Goal: Communication & Community: Answer question/provide support

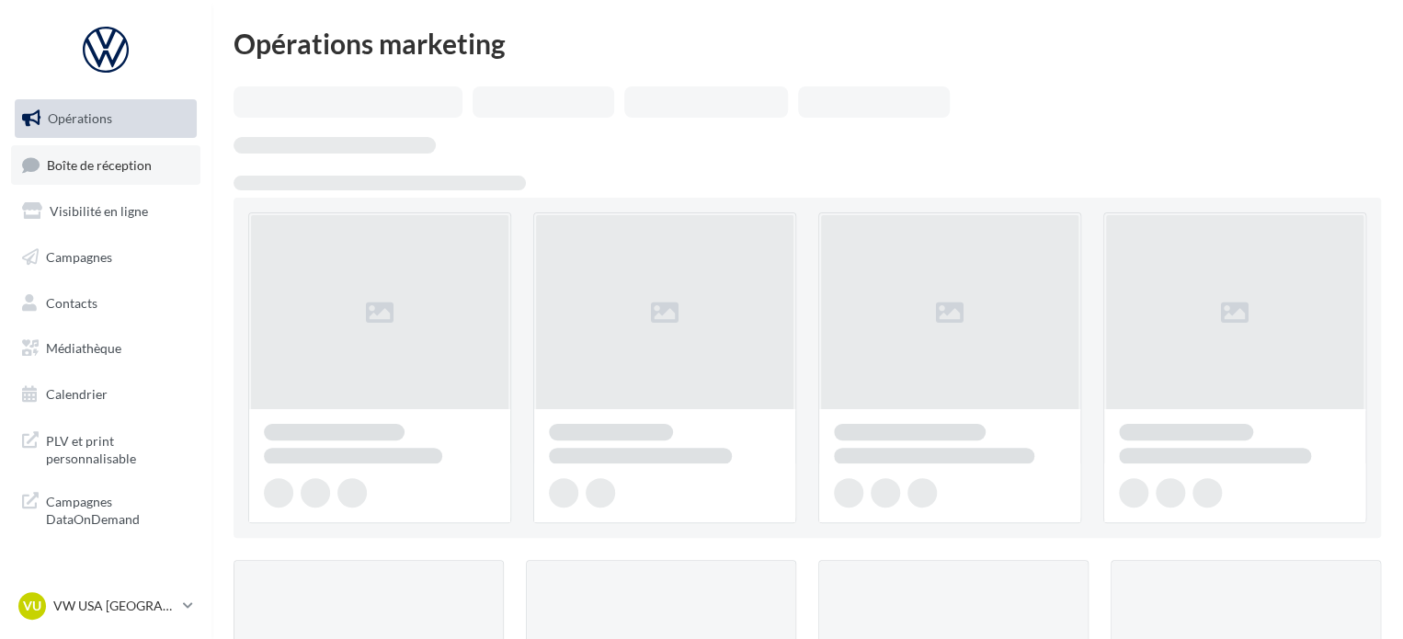
click at [125, 172] on span "Boîte de réception" at bounding box center [99, 164] width 105 height 16
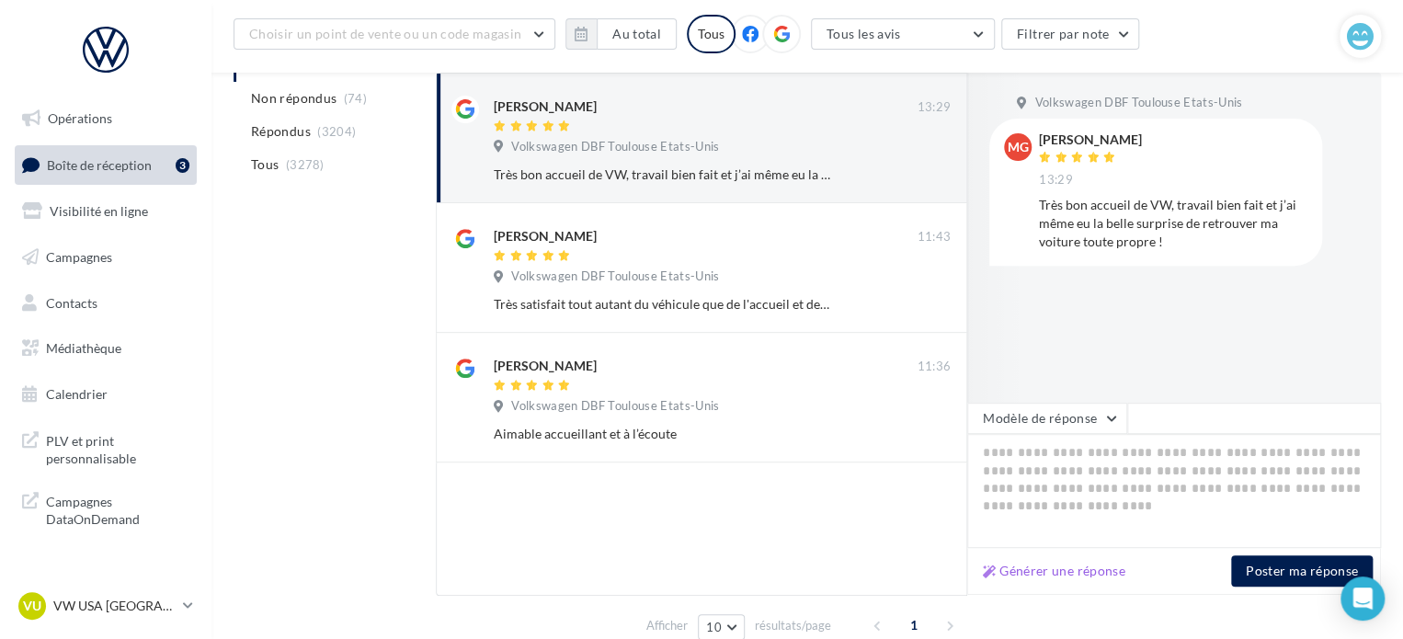
scroll to position [276, 0]
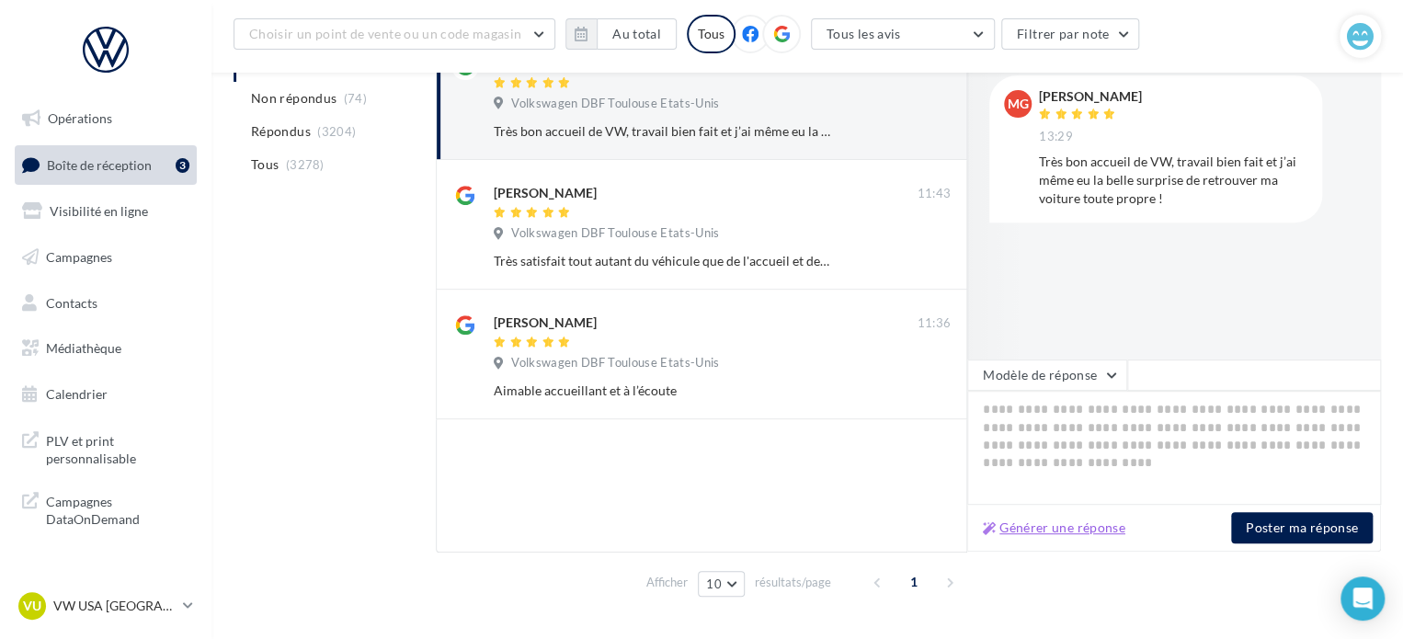
click at [1037, 520] on button "Générer une réponse" at bounding box center [1054, 528] width 157 height 22
type textarea "**********"
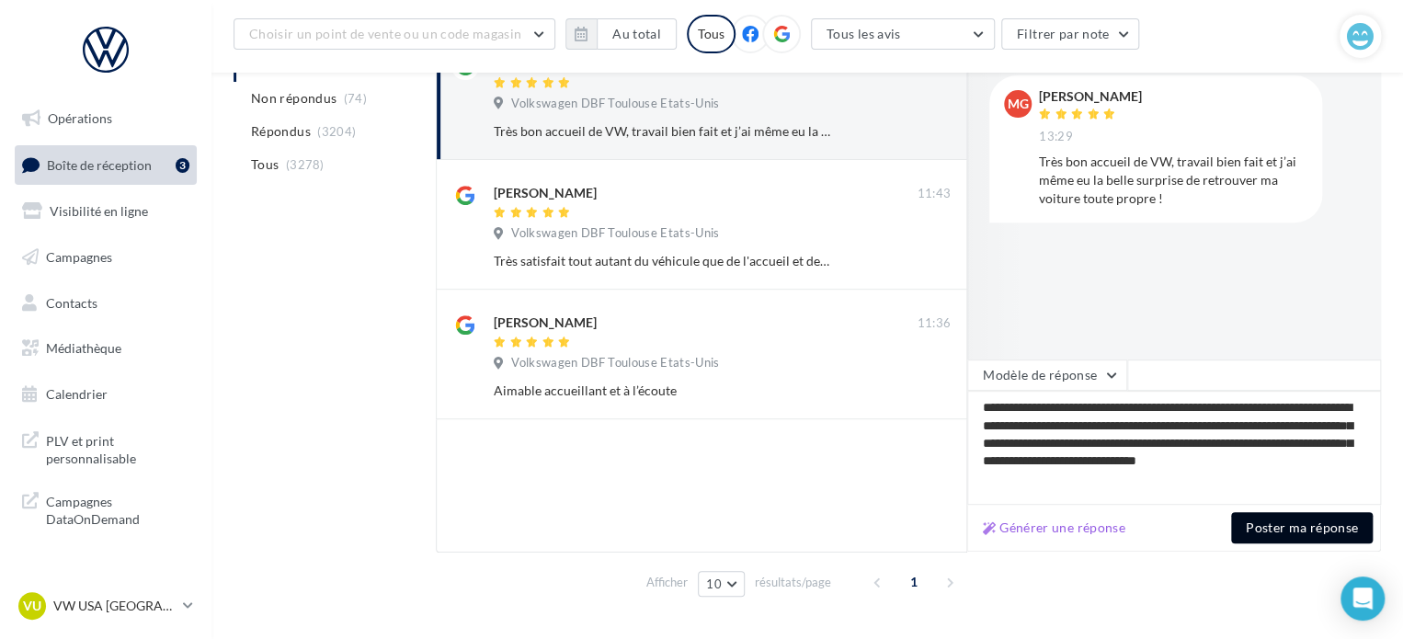
click at [1287, 526] on button "Poster ma réponse" at bounding box center [1302, 527] width 142 height 31
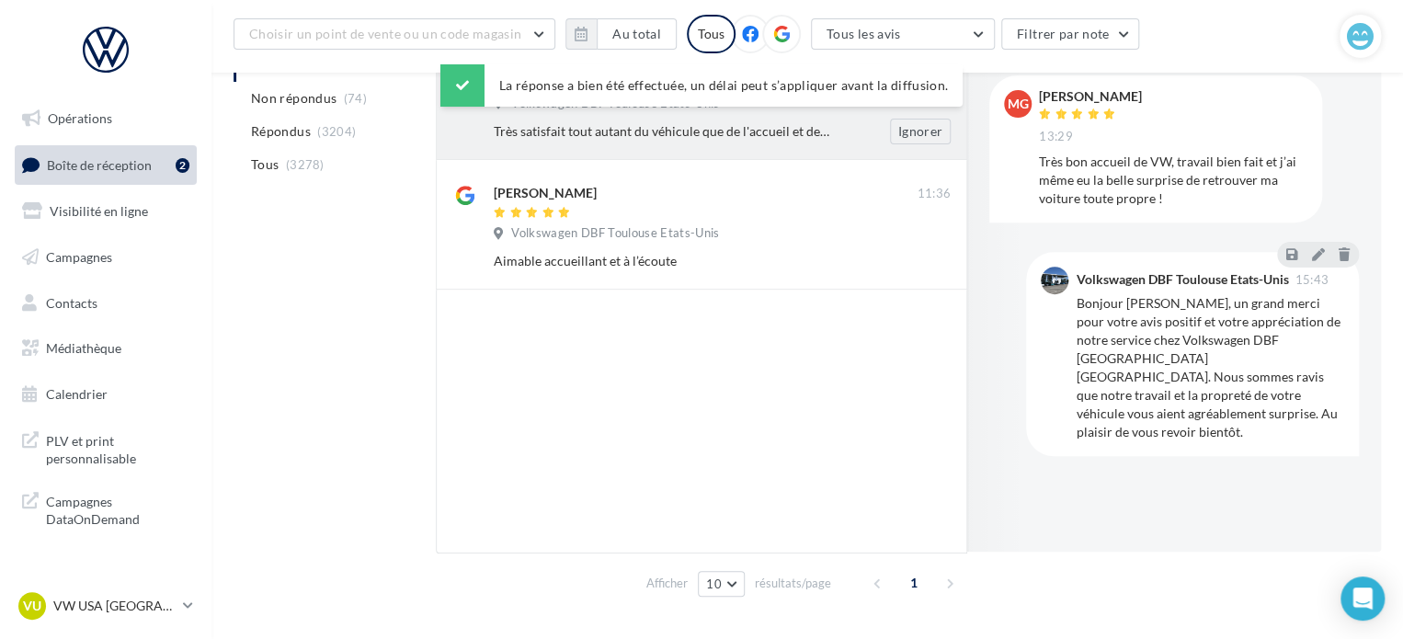
click at [574, 123] on div "Très satisfait tout autant du véhicule que de l'accueil et des services." at bounding box center [662, 131] width 337 height 18
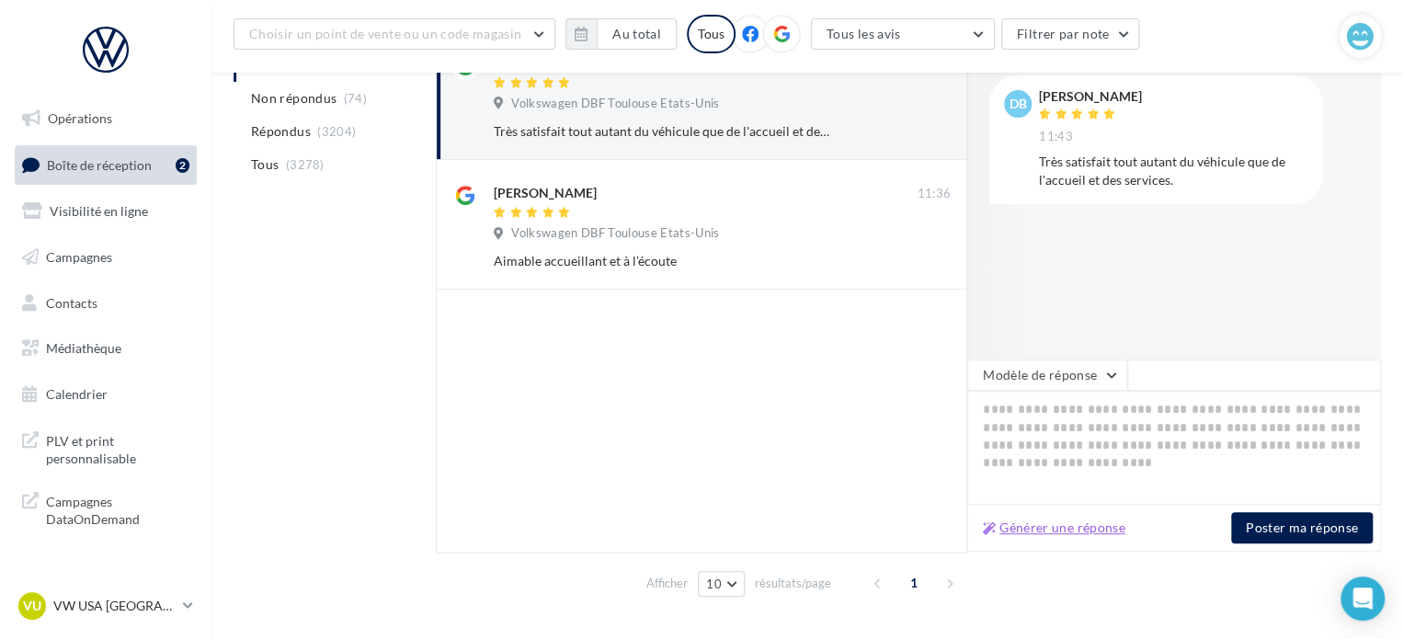
click at [1074, 528] on button "Générer une réponse" at bounding box center [1054, 528] width 157 height 22
type textarea "**********"
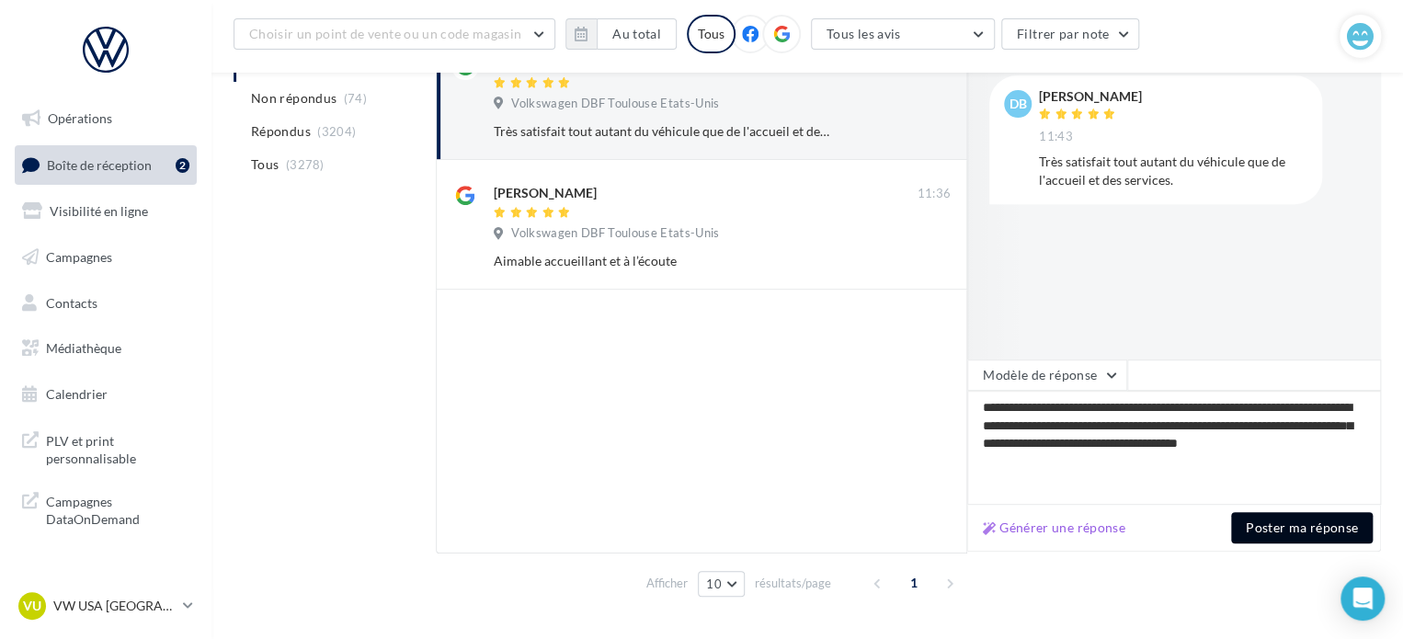
click at [1280, 541] on button "Poster ma réponse" at bounding box center [1302, 527] width 142 height 31
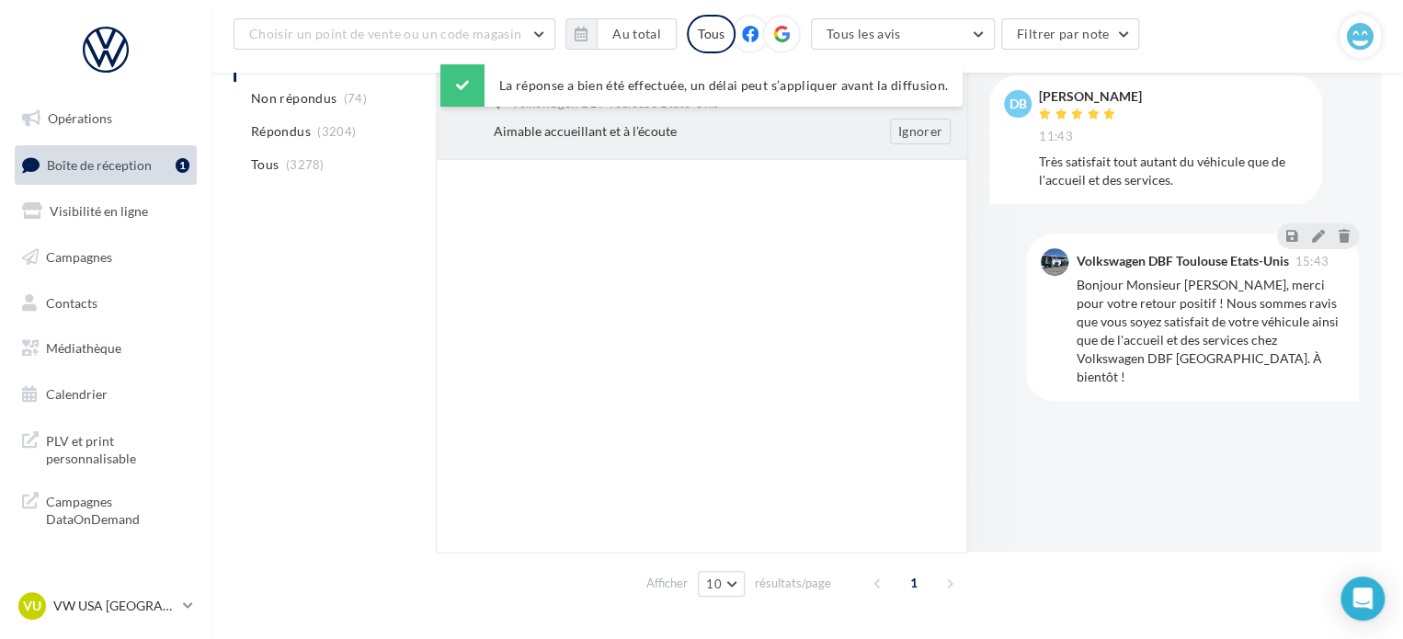
click at [524, 138] on div "Aimable accueillant et à l’écoute" at bounding box center [662, 131] width 337 height 18
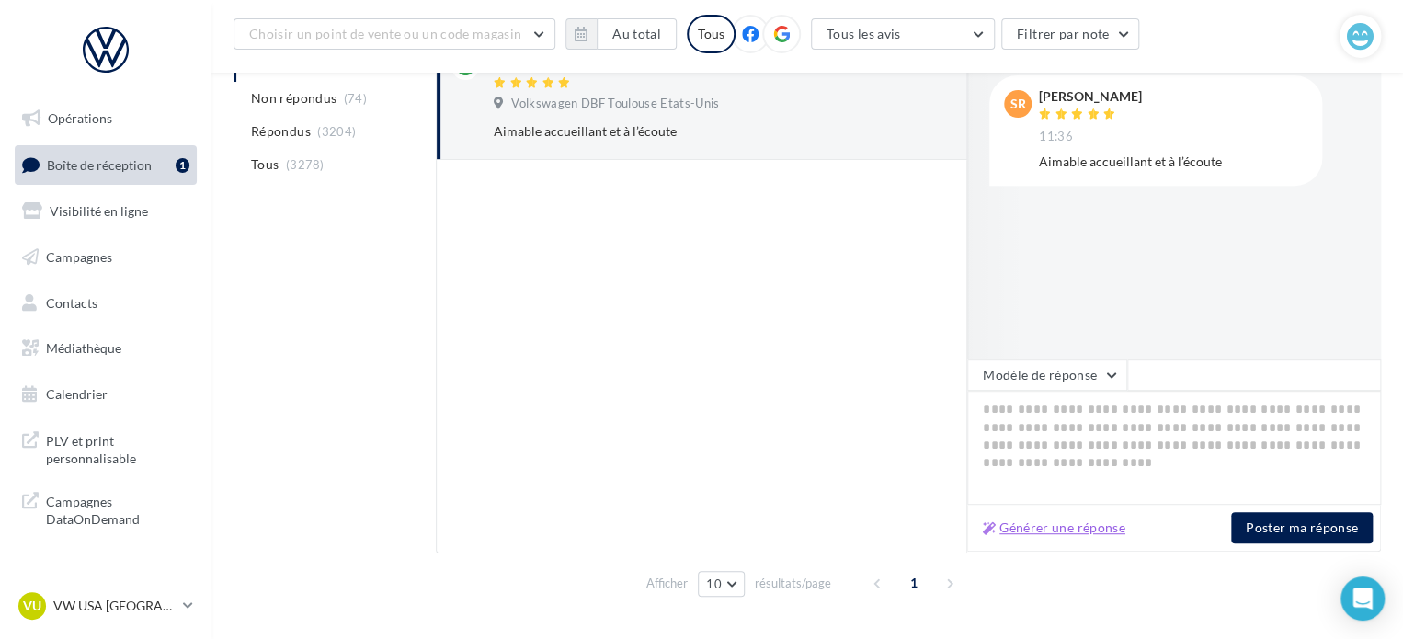
click at [1070, 530] on button "Générer une réponse" at bounding box center [1054, 528] width 157 height 22
type textarea "**********"
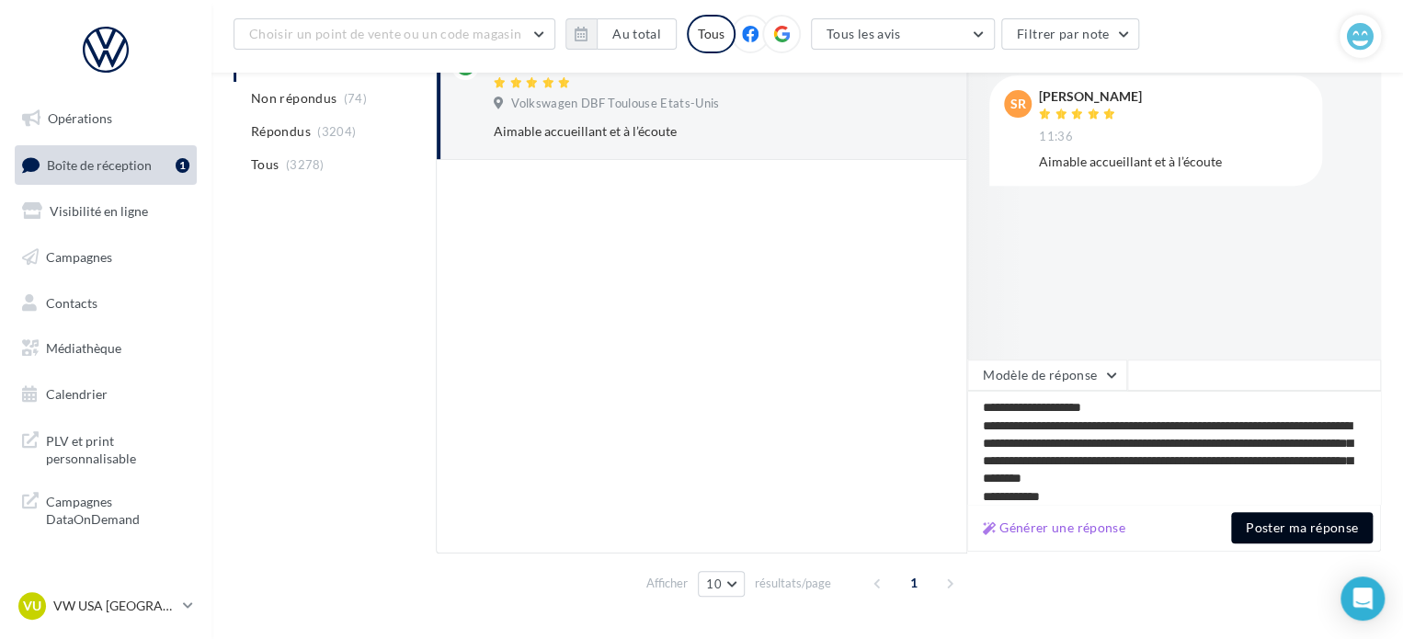
click at [1289, 530] on button "Poster ma réponse" at bounding box center [1302, 527] width 142 height 31
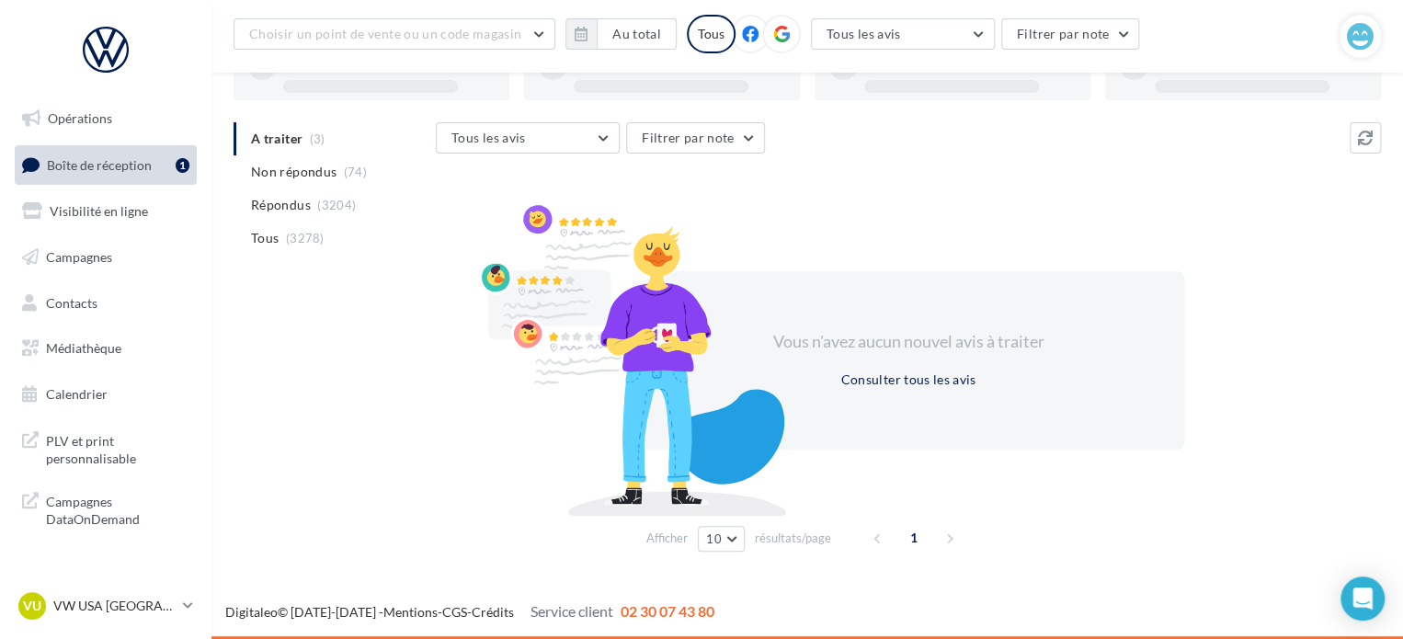
scroll to position [142, 0]
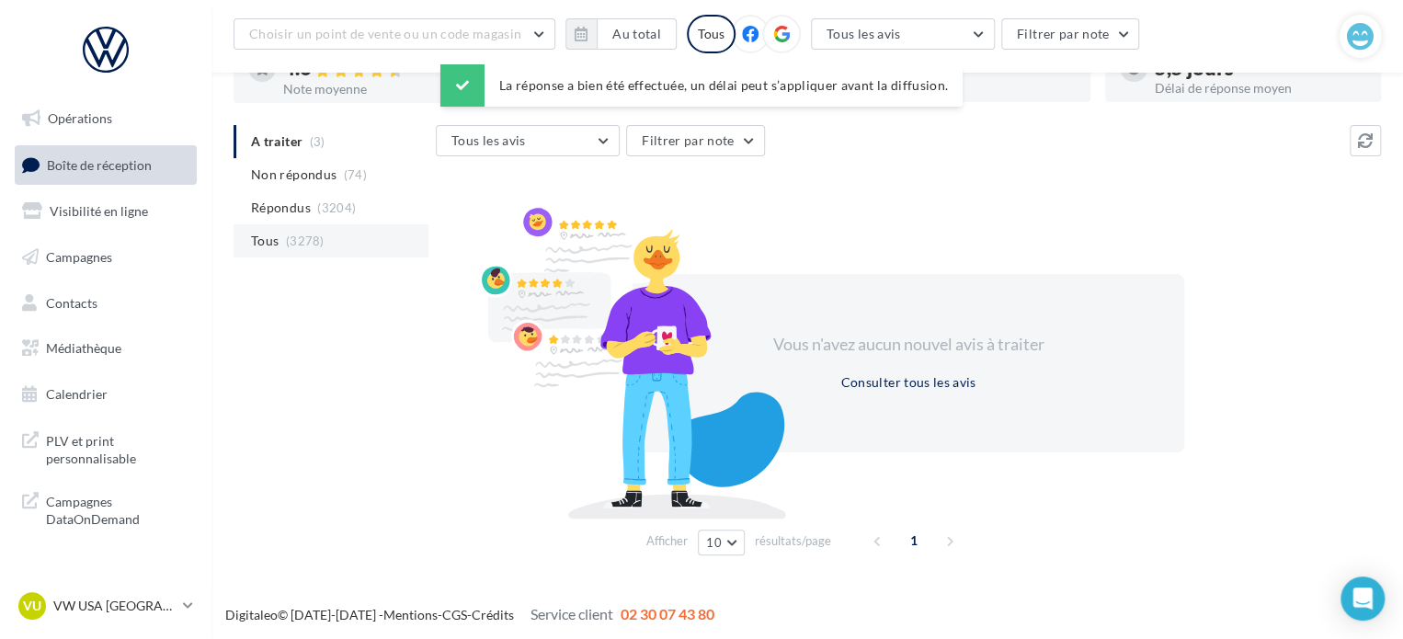
click at [298, 238] on span "(3278)" at bounding box center [305, 241] width 39 height 15
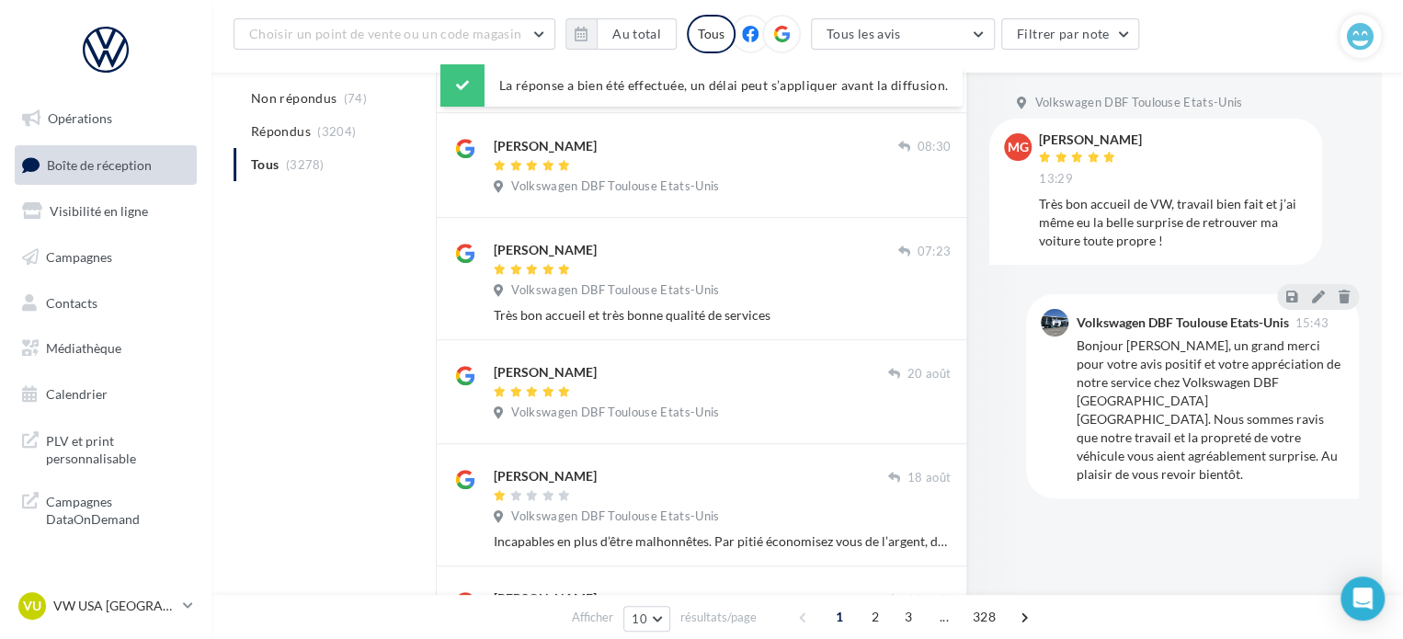
scroll to position [601, 0]
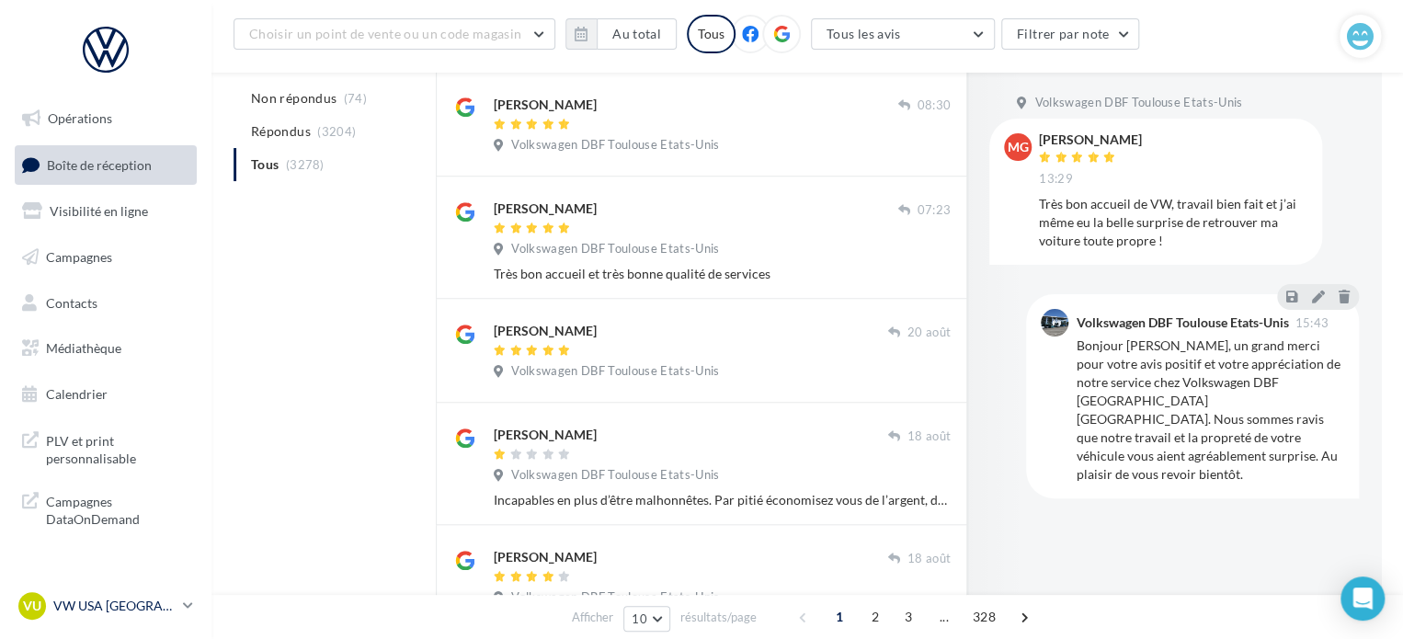
click at [121, 611] on p "VW USA [GEOGRAPHIC_DATA]" at bounding box center [114, 606] width 122 height 18
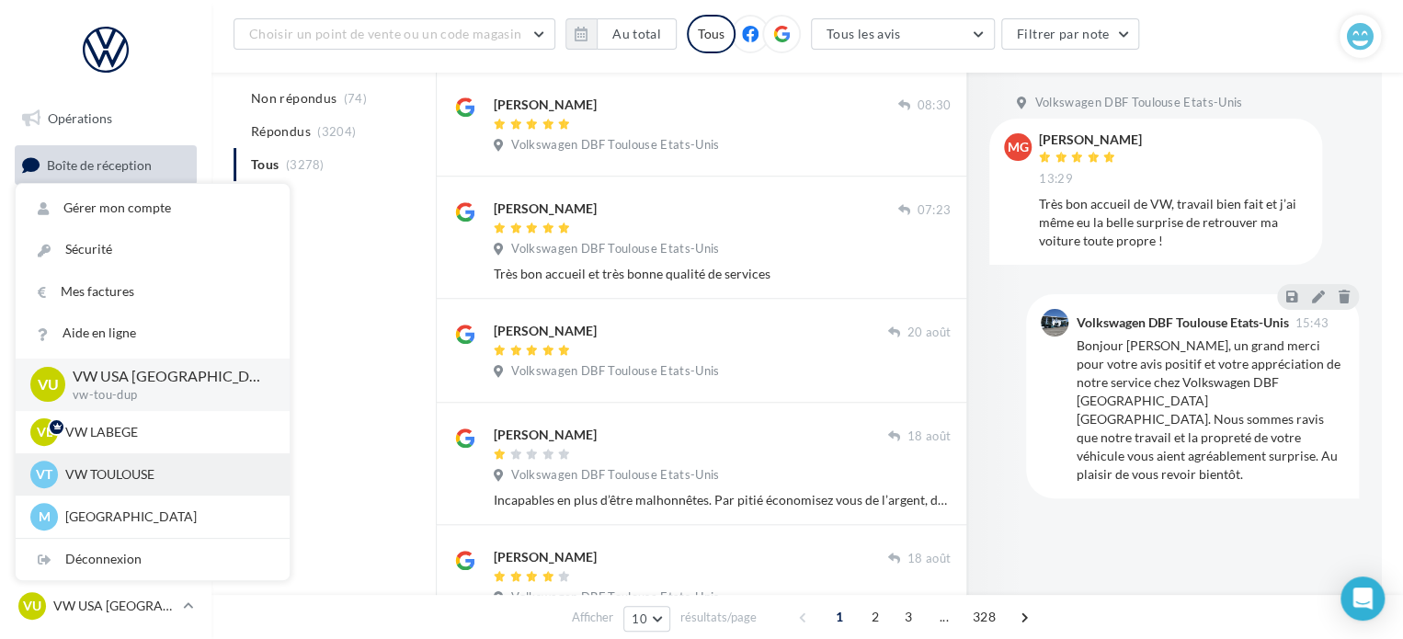
click at [118, 463] on div "VT VW TOULOUSE vw-cap-dup" at bounding box center [152, 475] width 245 height 28
